Goal: Register for event/course

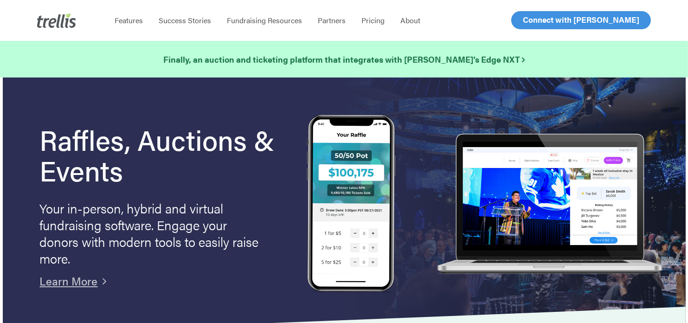
click at [528, 18] on span "Log In" at bounding box center [534, 19] width 22 height 11
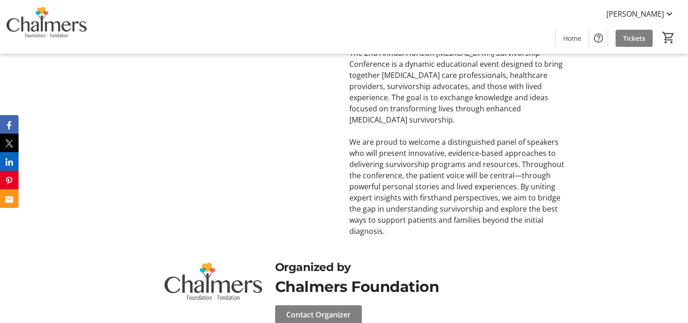
scroll to position [434, 0]
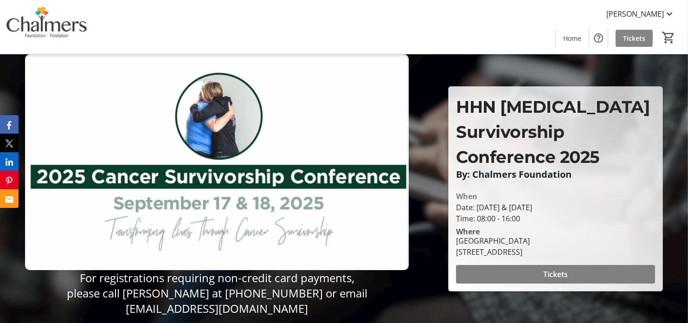
click at [644, 31] on span at bounding box center [634, 38] width 37 height 22
